Goal: Task Accomplishment & Management: Manage account settings

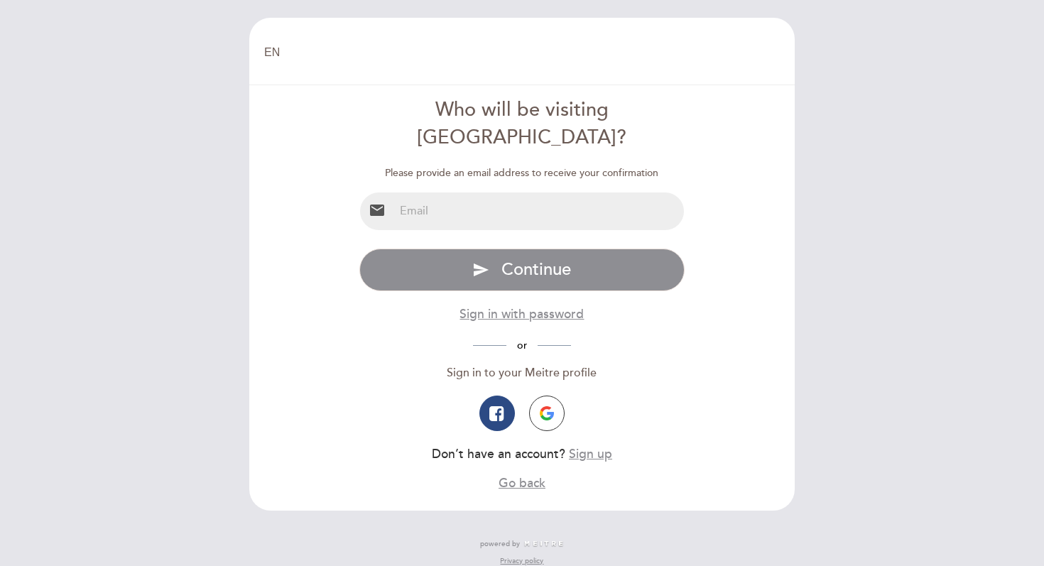
click at [509, 192] on input "email" at bounding box center [539, 211] width 290 height 38
type input "[EMAIL_ADDRESS][DOMAIN_NAME]"
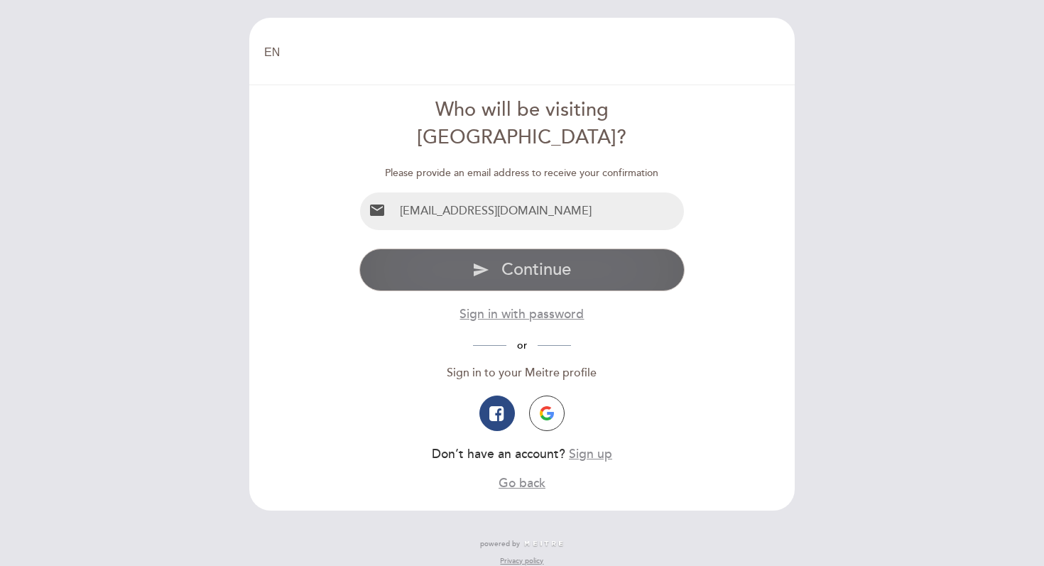
click at [514, 259] on span "Continue" at bounding box center [536, 269] width 70 height 21
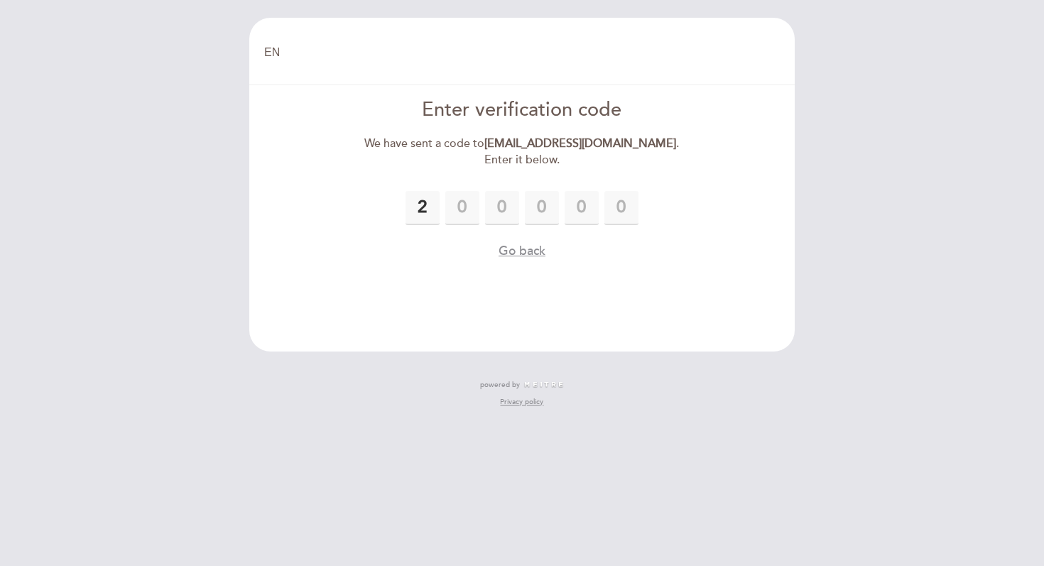
type input "2"
type input "3"
type input "4"
type input "3"
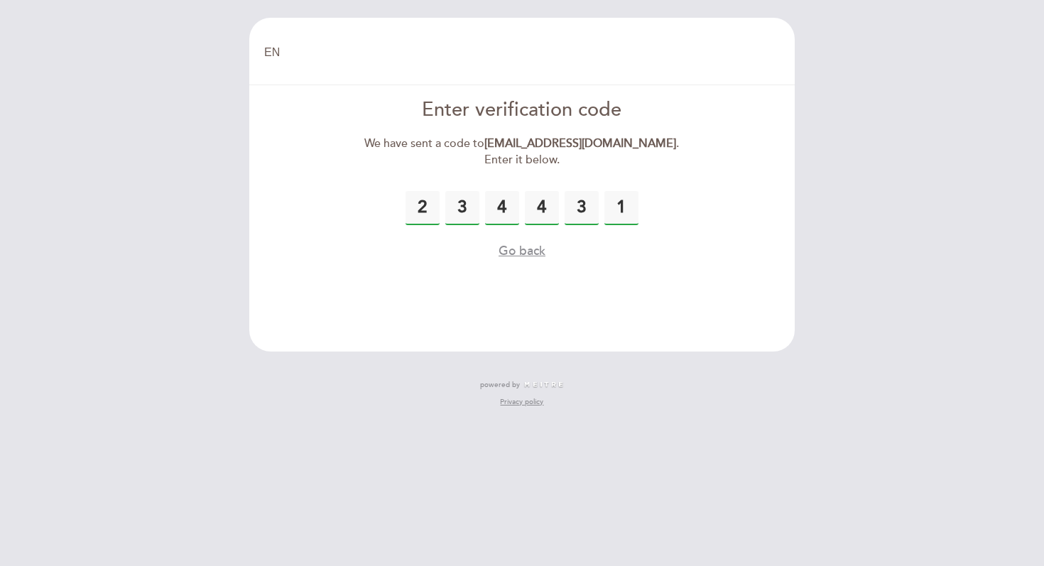
type input "1"
